Goal: Information Seeking & Learning: Find specific fact

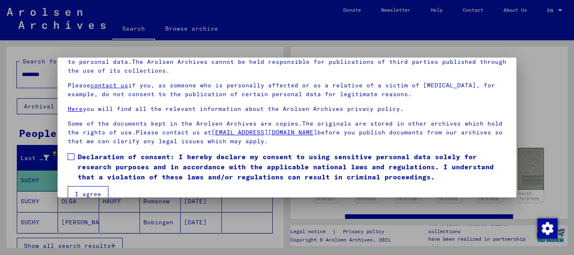
scroll to position [68, 0]
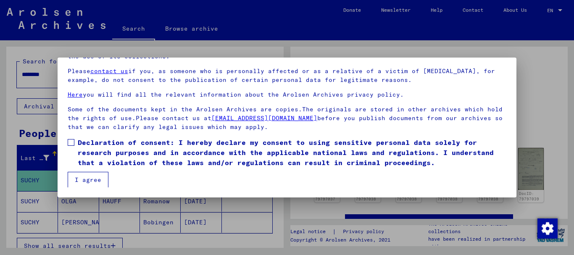
click at [89, 183] on button "I agree" at bounding box center [88, 180] width 41 height 16
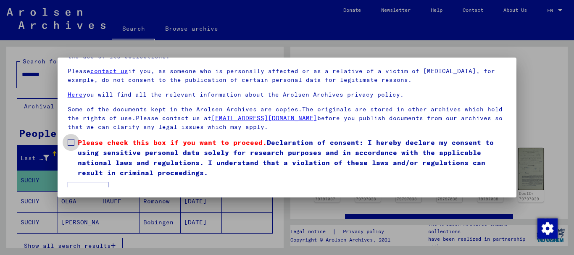
click at [70, 141] on span at bounding box center [71, 142] width 7 height 7
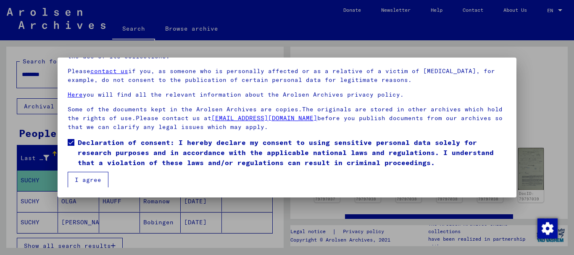
click at [86, 180] on button "I agree" at bounding box center [88, 180] width 41 height 16
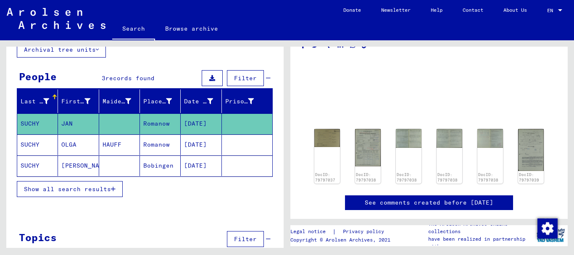
scroll to position [54, 0]
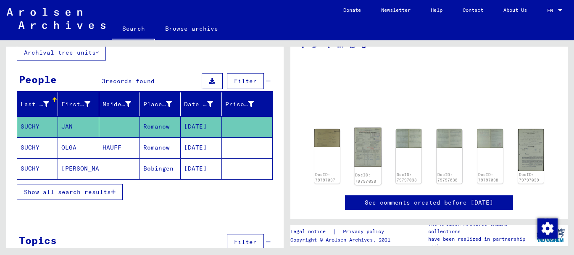
click at [361, 144] on img at bounding box center [367, 147] width 27 height 39
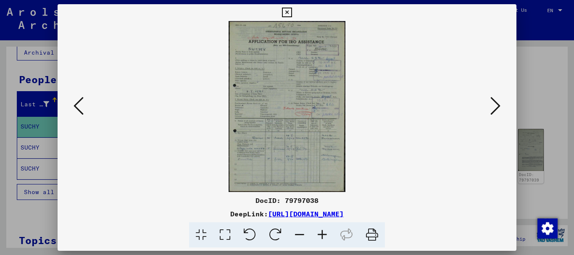
click at [324, 234] on icon at bounding box center [322, 235] width 23 height 26
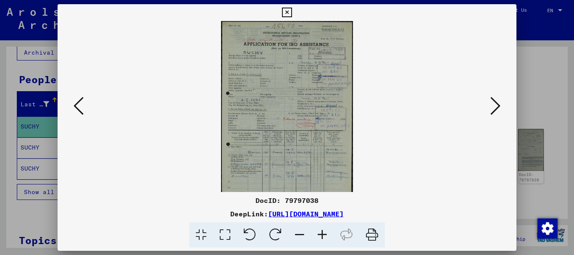
click at [324, 234] on icon at bounding box center [322, 235] width 23 height 26
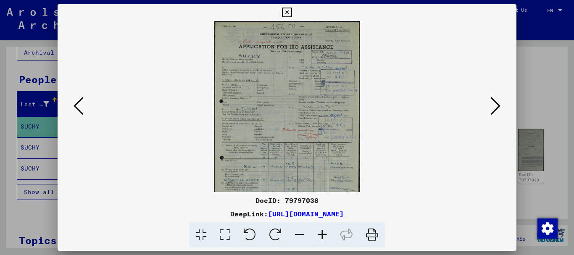
click at [324, 234] on icon at bounding box center [322, 235] width 23 height 26
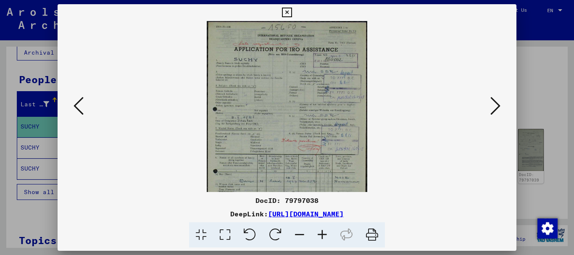
click at [324, 234] on icon at bounding box center [322, 235] width 23 height 26
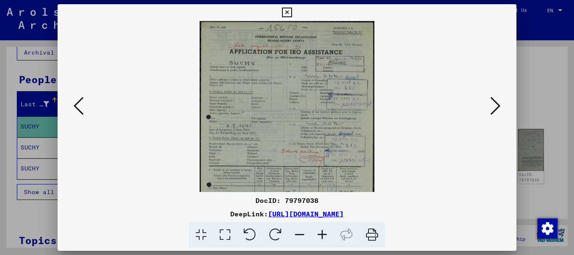
click at [324, 234] on icon at bounding box center [322, 235] width 23 height 26
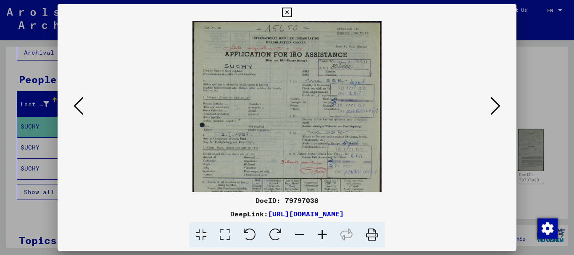
click at [324, 234] on icon at bounding box center [322, 235] width 23 height 26
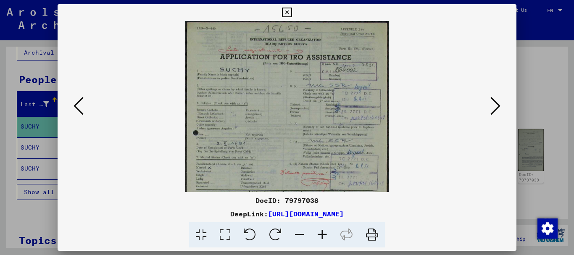
click at [324, 234] on icon at bounding box center [322, 235] width 23 height 26
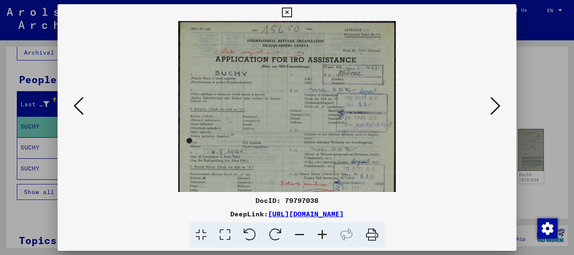
click at [324, 234] on icon at bounding box center [322, 235] width 23 height 26
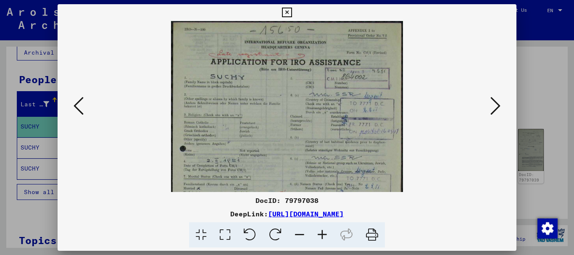
click at [324, 234] on icon at bounding box center [322, 235] width 23 height 26
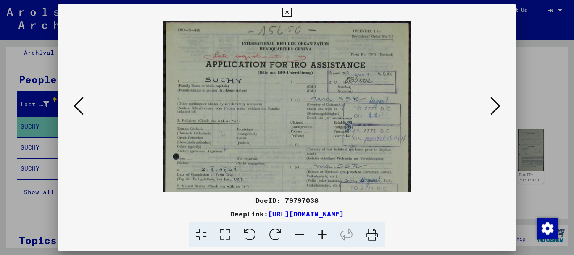
click at [297, 236] on icon at bounding box center [299, 235] width 23 height 26
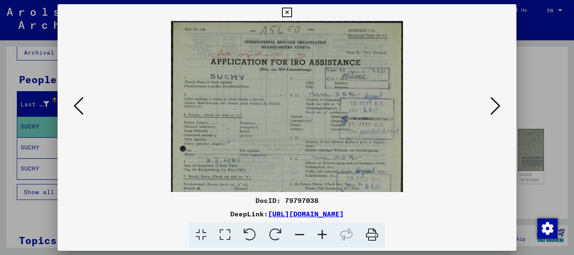
click at [297, 236] on icon at bounding box center [299, 235] width 23 height 26
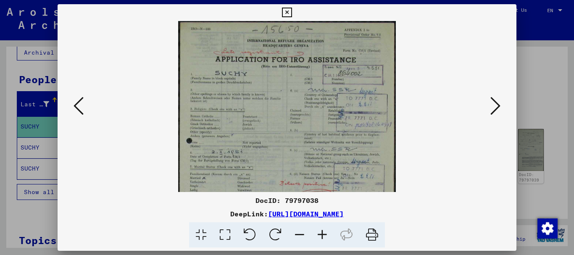
click at [297, 236] on icon at bounding box center [299, 235] width 23 height 26
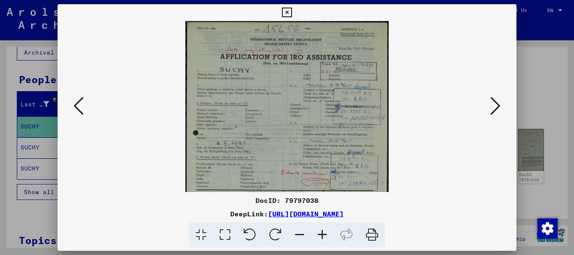
click at [297, 236] on icon at bounding box center [299, 235] width 23 height 26
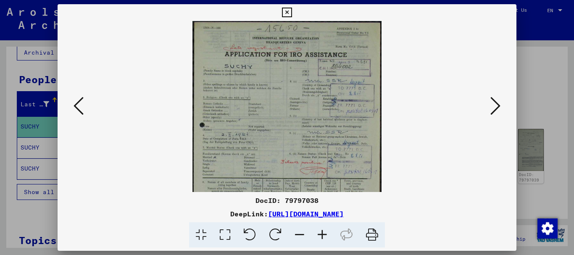
click at [297, 236] on icon at bounding box center [299, 235] width 23 height 26
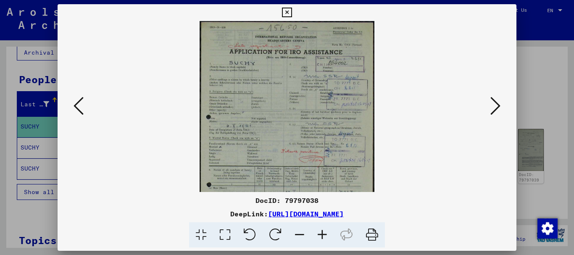
click at [297, 236] on icon at bounding box center [299, 235] width 23 height 26
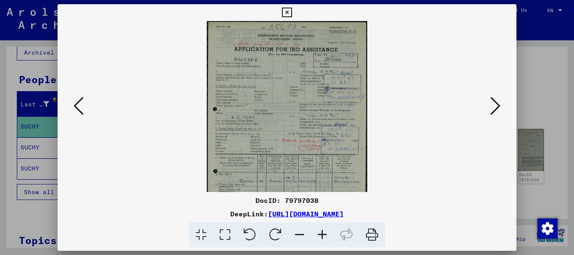
click at [297, 236] on icon at bounding box center [299, 235] width 23 height 26
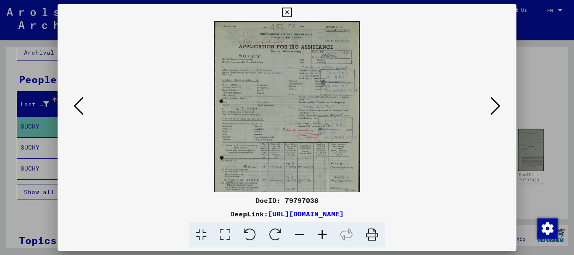
click at [297, 236] on icon at bounding box center [299, 235] width 23 height 26
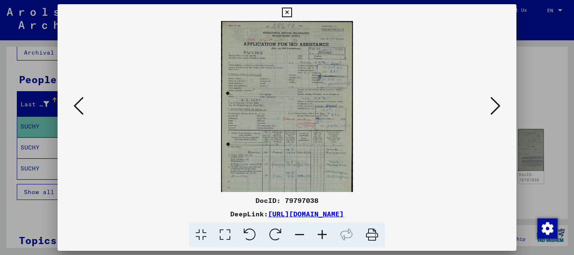
click at [297, 236] on icon at bounding box center [299, 235] width 23 height 26
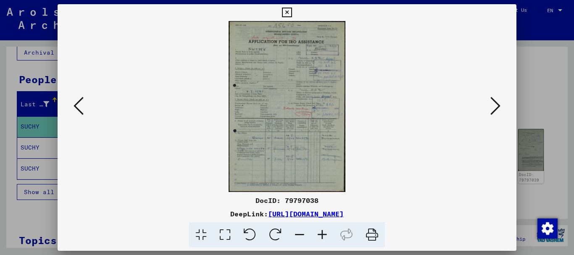
click at [500, 105] on icon at bounding box center [495, 106] width 10 height 20
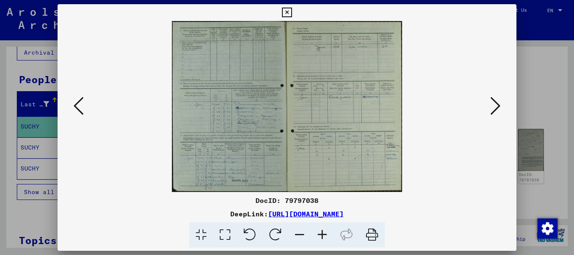
click at [500, 105] on icon at bounding box center [495, 106] width 10 height 20
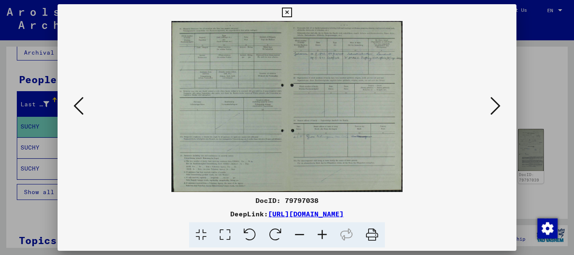
click at [500, 105] on icon at bounding box center [495, 106] width 10 height 20
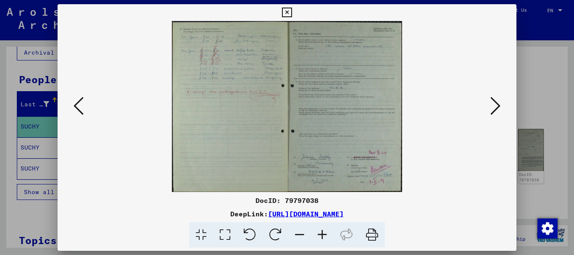
click at [500, 105] on icon at bounding box center [495, 106] width 10 height 20
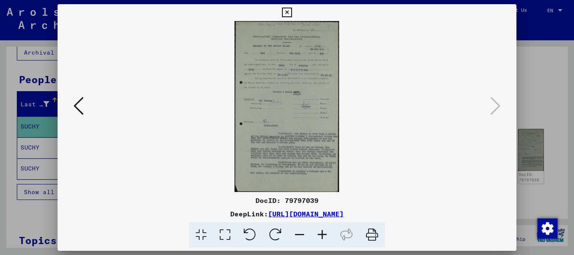
click at [288, 13] on icon at bounding box center [287, 13] width 10 height 10
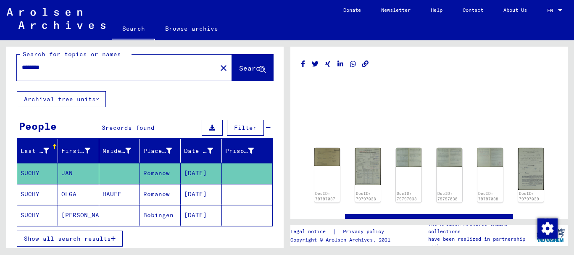
scroll to position [0, 0]
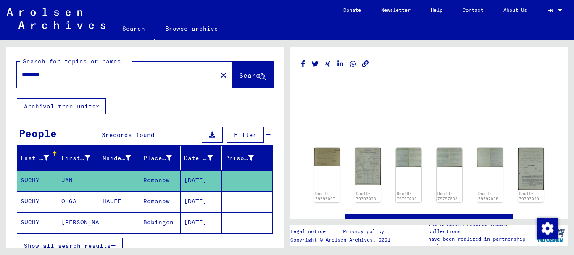
drag, startPoint x: 58, startPoint y: 73, endPoint x: 21, endPoint y: 74, distance: 37.4
click at [21, 74] on div "********" at bounding box center [114, 74] width 195 height 19
type input "*"
type input "*********"
click at [241, 79] on span "Search" at bounding box center [251, 75] width 25 height 8
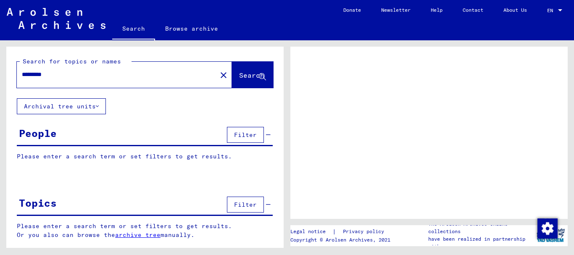
click at [218, 75] on mat-icon "close" at bounding box center [223, 75] width 10 height 10
type input "*********"
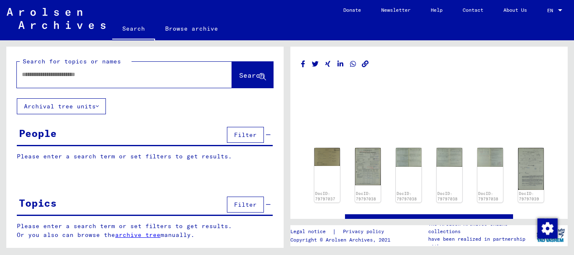
click at [332, 118] on mat-grid-list at bounding box center [429, 126] width 256 height 38
click at [241, 133] on span "Filter" at bounding box center [245, 135] width 23 height 8
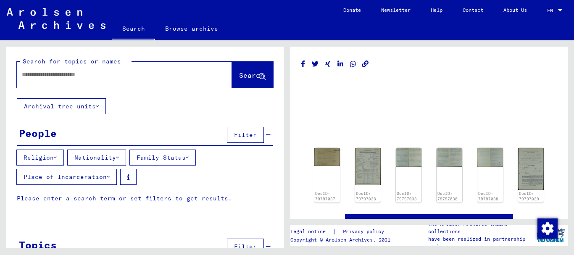
click at [89, 109] on button "Archival tree units" at bounding box center [61, 106] width 89 height 16
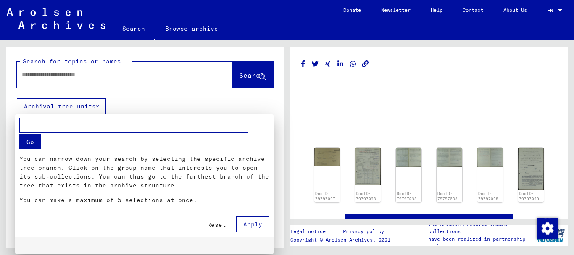
click at [112, 73] on div at bounding box center [287, 127] width 574 height 255
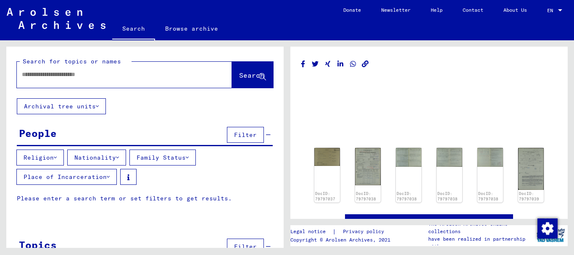
click at [110, 75] on input "text" at bounding box center [117, 74] width 190 height 9
click at [239, 73] on span "Search" at bounding box center [251, 75] width 25 height 8
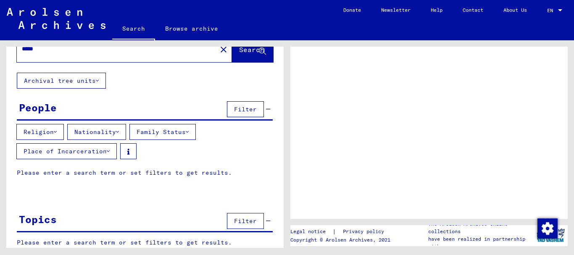
scroll to position [40, 0]
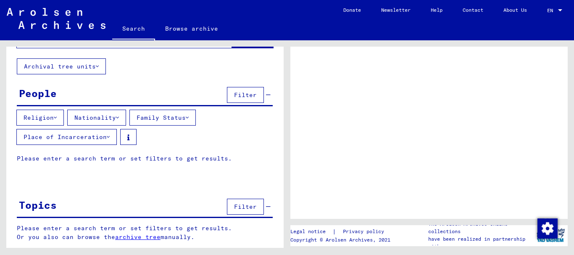
click at [132, 236] on link "archive tree" at bounding box center [137, 237] width 45 height 8
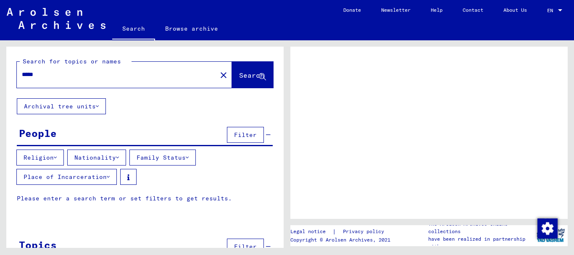
click at [54, 72] on input "*****" at bounding box center [117, 74] width 190 height 9
type input "*"
paste input "*********"
type input "*********"
click at [239, 77] on span "Search" at bounding box center [251, 75] width 25 height 8
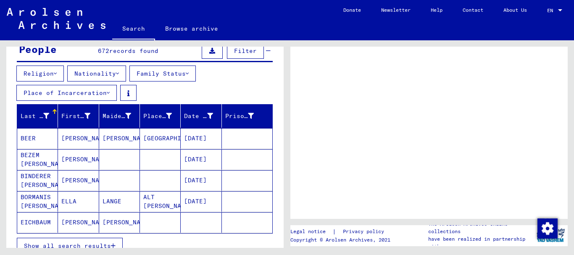
scroll to position [126, 0]
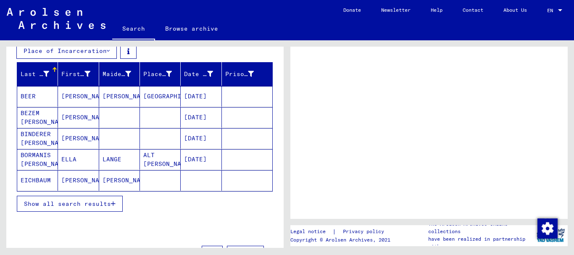
click at [31, 157] on mat-cell "BORMANIS [PERSON_NAME]" at bounding box center [37, 159] width 41 height 21
